Goal: Obtain resource: Download file/media

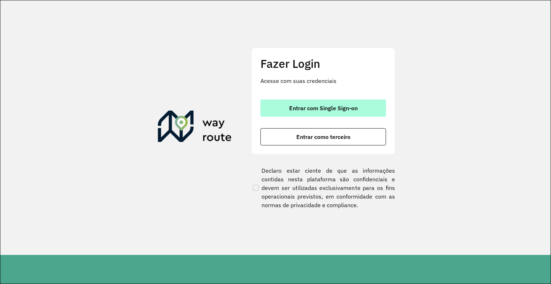
click at [365, 101] on button "Entrar com Single Sign-on" at bounding box center [322, 107] width 125 height 17
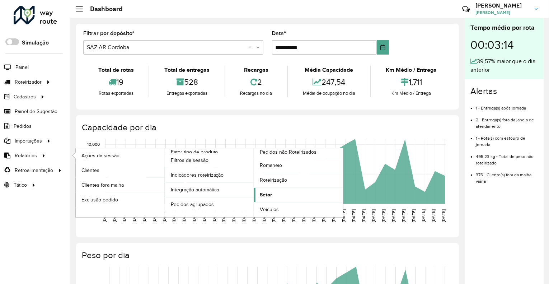
click at [261, 192] on span "Setor" at bounding box center [266, 195] width 12 height 8
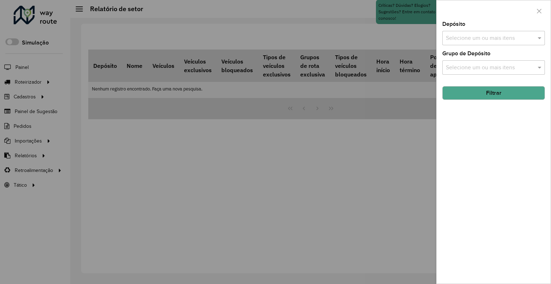
click at [452, 37] on input "text" at bounding box center [490, 38] width 92 height 9
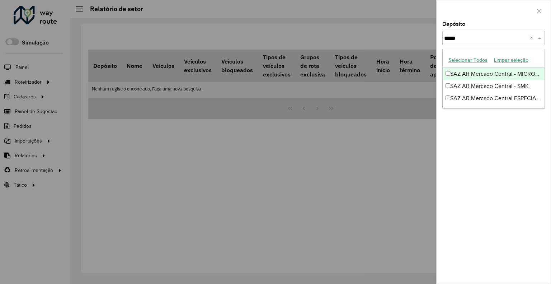
type input "******"
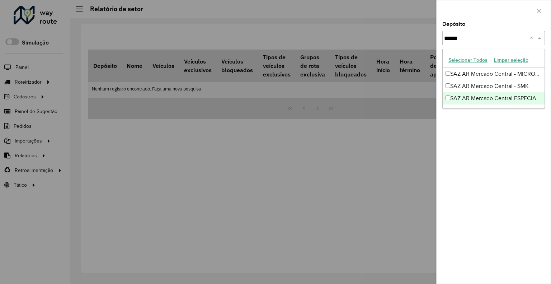
click at [473, 100] on div "SAZ AR Mercado Central ESPECIALES" at bounding box center [493, 98] width 102 height 12
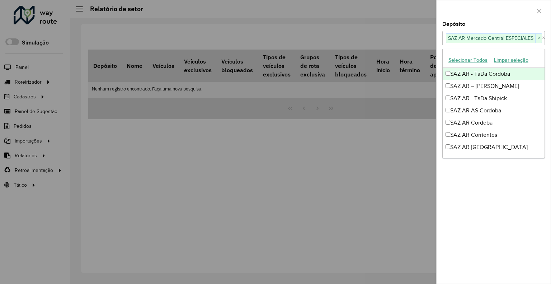
click at [484, 24] on div "Depósito Selecione um ou mais itens SAZ AR Mercado Central ESPECIALES × ×" at bounding box center [493, 34] width 103 height 24
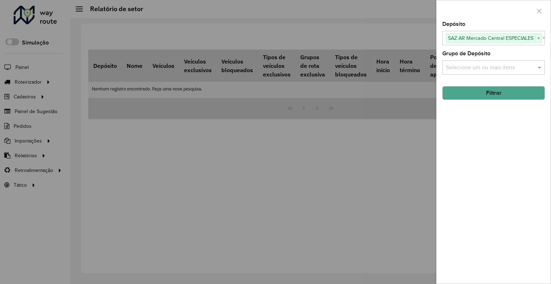
click at [479, 87] on button "Filtrar" at bounding box center [493, 93] width 103 height 14
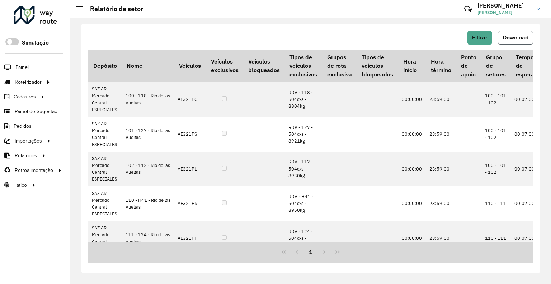
click at [503, 34] on button "Download" at bounding box center [515, 38] width 35 height 14
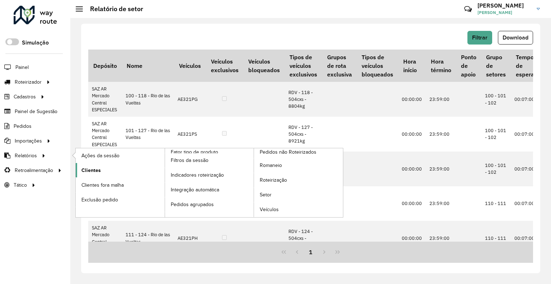
click at [82, 167] on span "Clientes" at bounding box center [90, 170] width 19 height 8
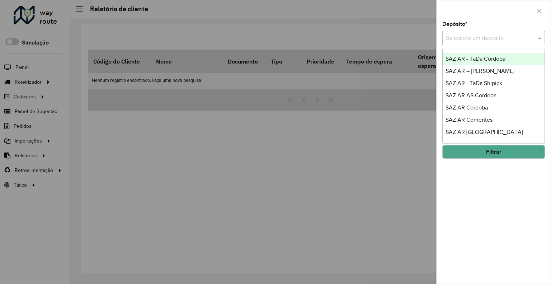
click at [465, 34] on input "text" at bounding box center [486, 38] width 81 height 9
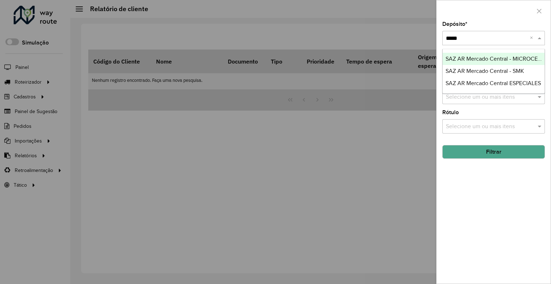
type input "******"
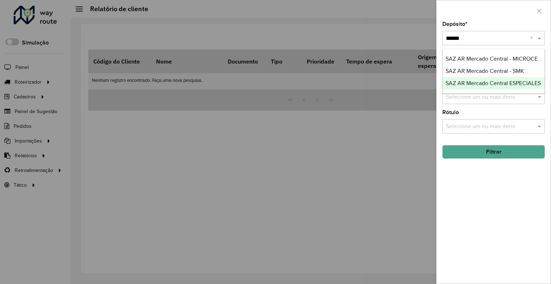
click at [474, 82] on span "SAZ AR Mercado Central ESPECIALES" at bounding box center [492, 83] width 95 height 6
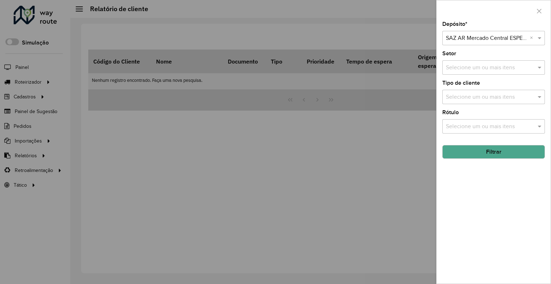
click at [455, 150] on button "Filtrar" at bounding box center [493, 152] width 103 height 14
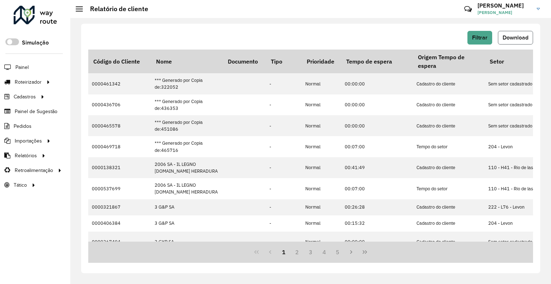
click at [529, 39] on button "Download" at bounding box center [515, 38] width 35 height 14
